Goal: Information Seeking & Learning: Learn about a topic

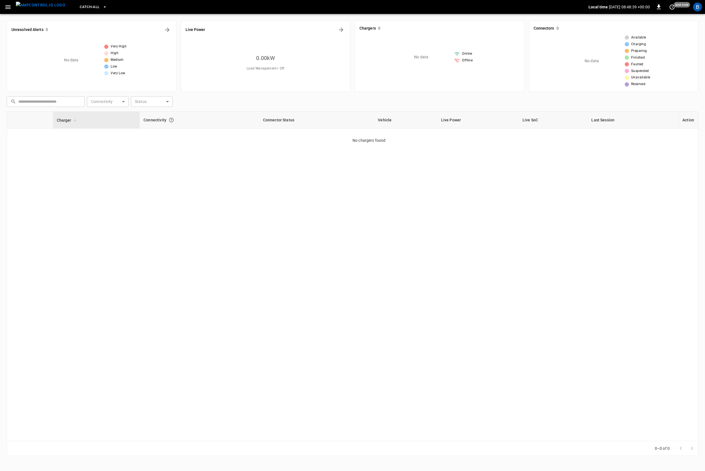
click at [161, 186] on div "Charger Connectivity Connector Status Vehicle Live Power Live SoC Last Session …" at bounding box center [353, 275] width 692 height 329
click at [697, 8] on div "B" at bounding box center [697, 7] width 9 height 9
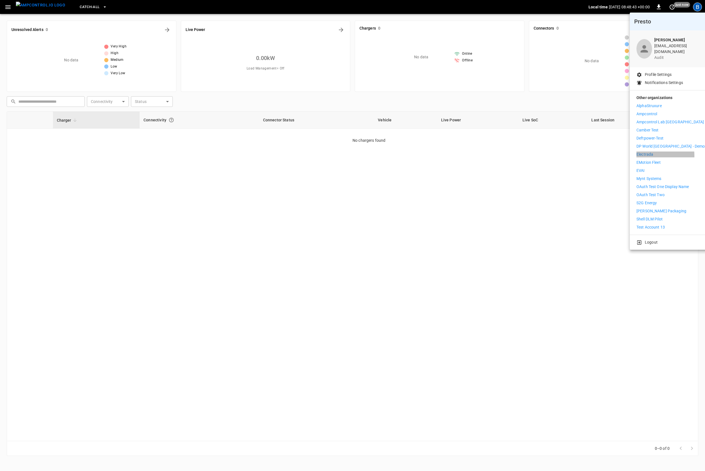
click at [650, 151] on p "Electrada" at bounding box center [645, 154] width 17 height 6
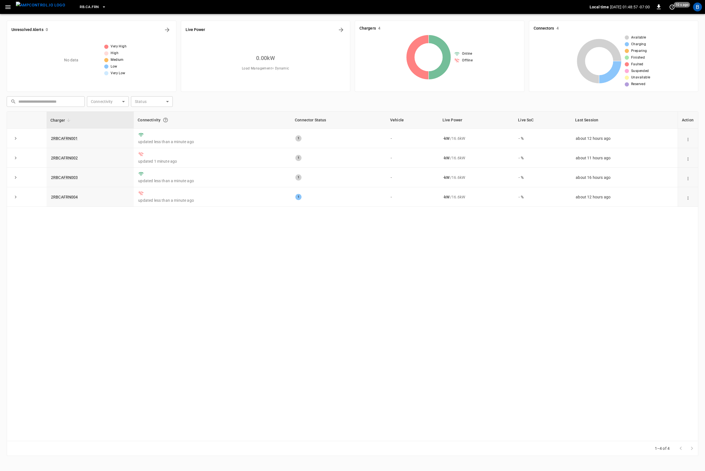
click at [189, 277] on div "Charger Connectivity Connector Status Vehicle Live Power Live SoC Last Session …" at bounding box center [353, 275] width 692 height 329
click at [196, 260] on div "Charger Connectivity Connector Status Vehicle Live Power Live SoC Last Session …" at bounding box center [353, 275] width 692 height 329
click at [9, 8] on icon "button" at bounding box center [7, 7] width 5 height 4
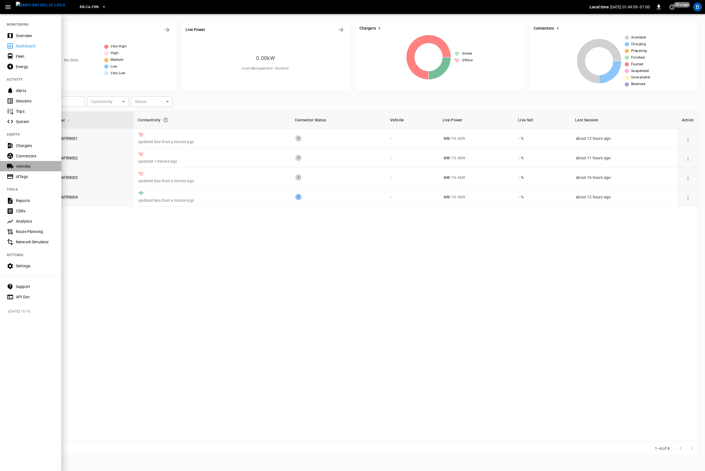
click at [28, 163] on div "Vehicles" at bounding box center [30, 166] width 61 height 10
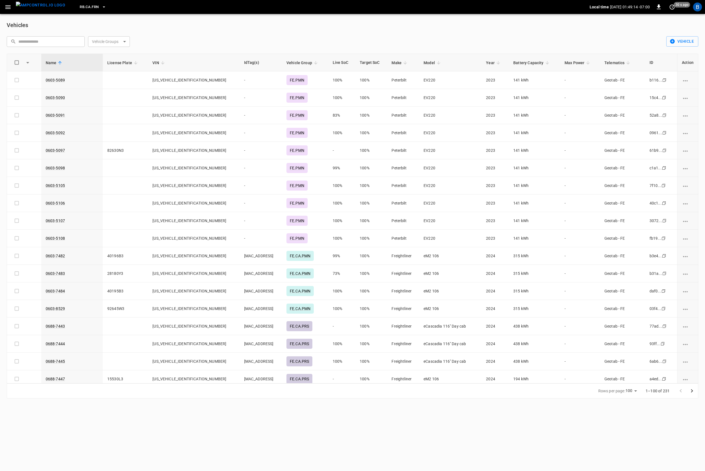
click at [60, 40] on input "text" at bounding box center [49, 41] width 62 height 10
click at [55, 78] on link "0603-5089" at bounding box center [55, 80] width 21 height 7
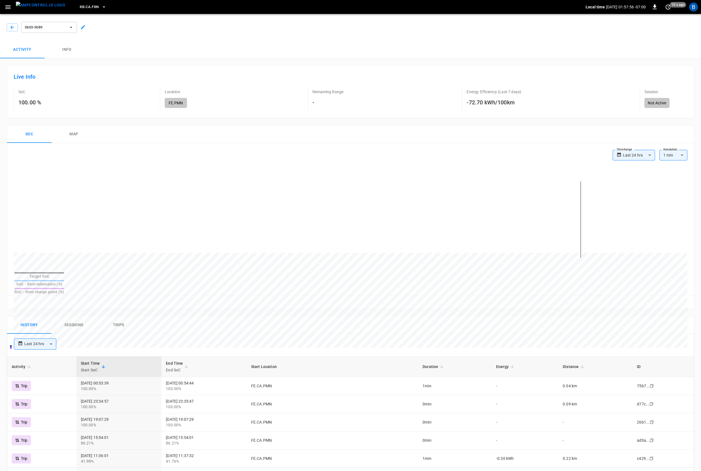
click at [484, 106] on h6 "-72.70 kWh/100km" at bounding box center [494, 102] width 55 height 9
click at [485, 103] on h6 "-72.70 kWh/100km" at bounding box center [494, 102] width 55 height 9
click at [540, 97] on div "SoC 100.00 % Location FE.PMN Remaining Range - Energy Efficiency (Last 7 days) …" at bounding box center [351, 99] width 674 height 26
